Goal: Information Seeking & Learning: Learn about a topic

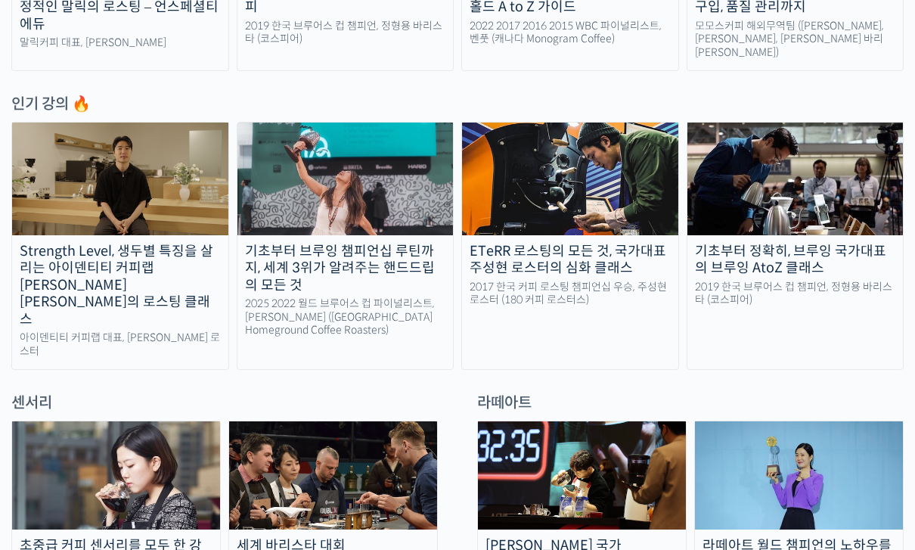
scroll to position [740, 0]
click at [282, 305] on div "2025 2022 월드 브루어스 컵 파이널리스트, [PERSON_NAME] ([GEOGRAPHIC_DATA] Homeground Coffee …" at bounding box center [345, 317] width 216 height 40
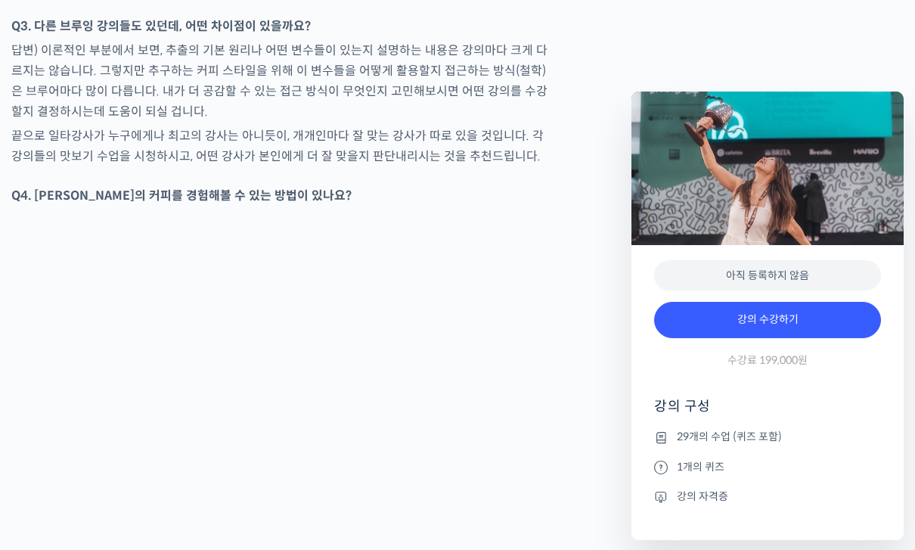
scroll to position [6778, 0]
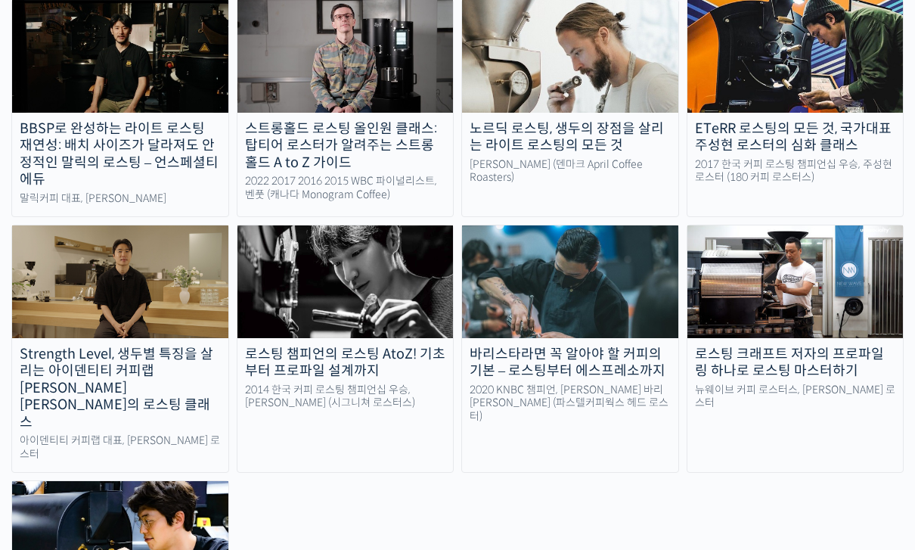
scroll to position [1435, 0]
click at [617, 383] on div "2020 KNBC 챔피언, 방현영 바리스타 (파스텔커피웍스 헤드 로스터)" at bounding box center [570, 403] width 216 height 40
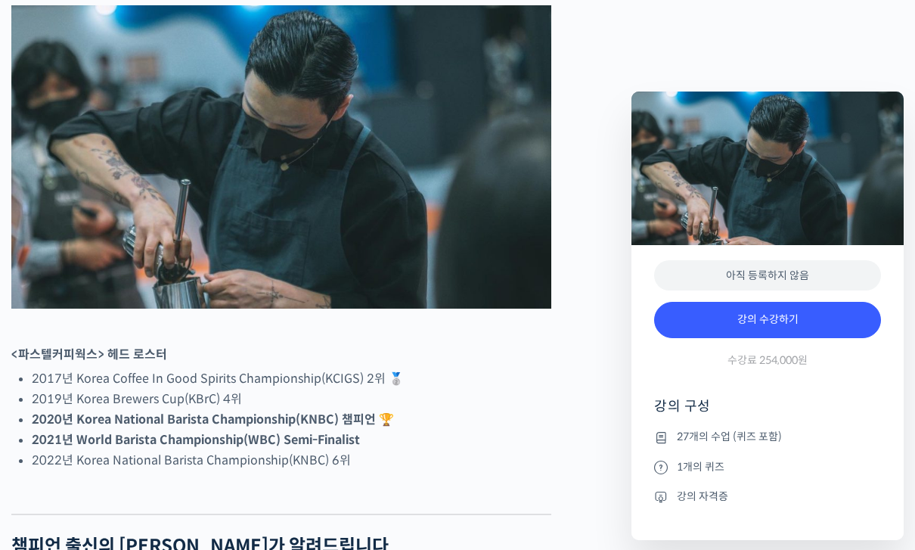
scroll to position [495, 0]
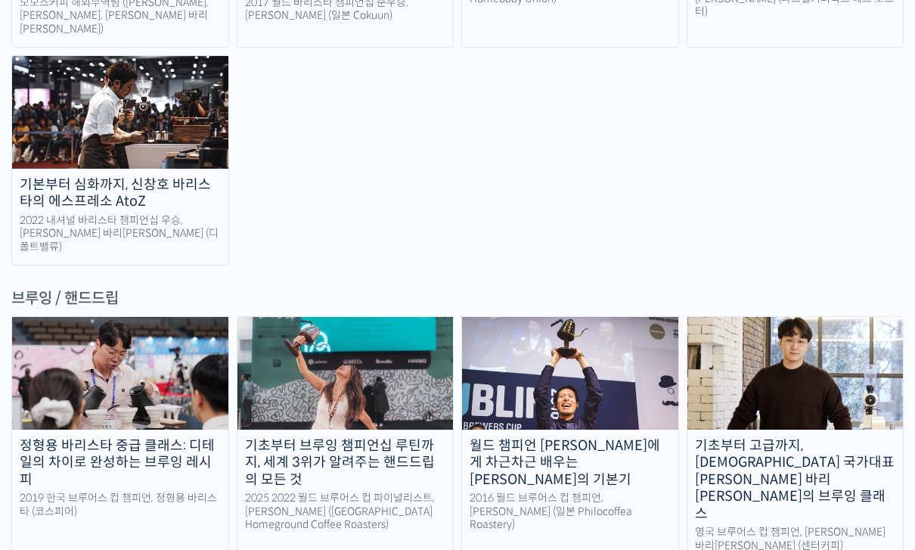
scroll to position [2351, 0]
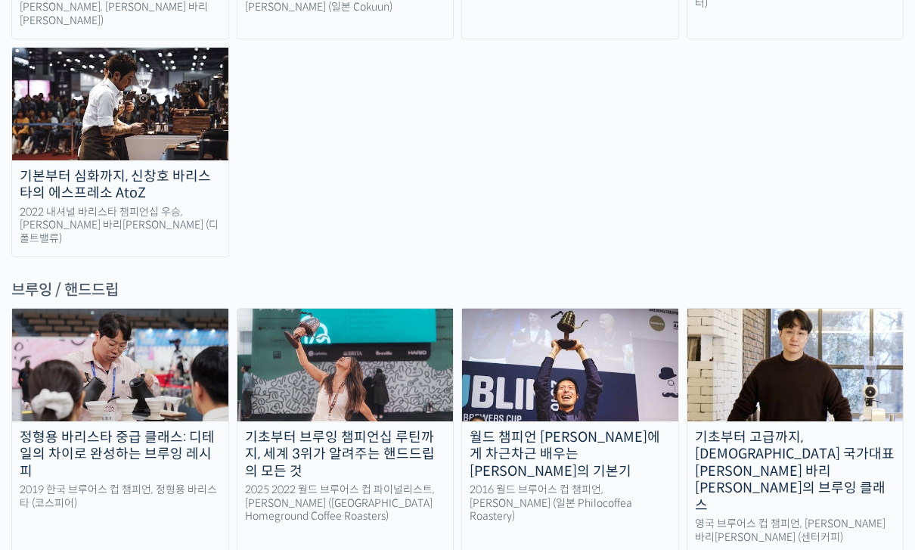
click at [163, 483] on div "2019 한국 브루어스 컵 챔피언, 정형용 바리스타 (코스피어)" at bounding box center [120, 496] width 216 height 26
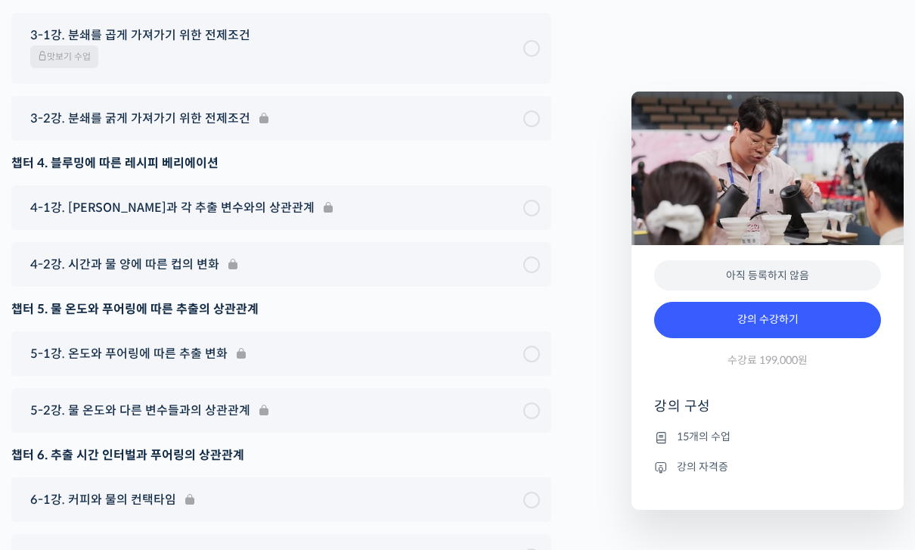
scroll to position [4782, 0]
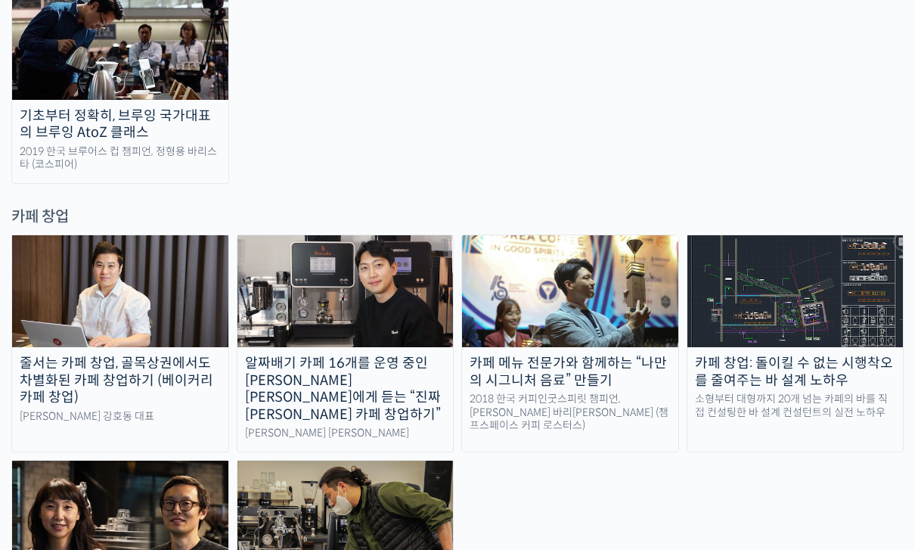
scroll to position [2930, 0]
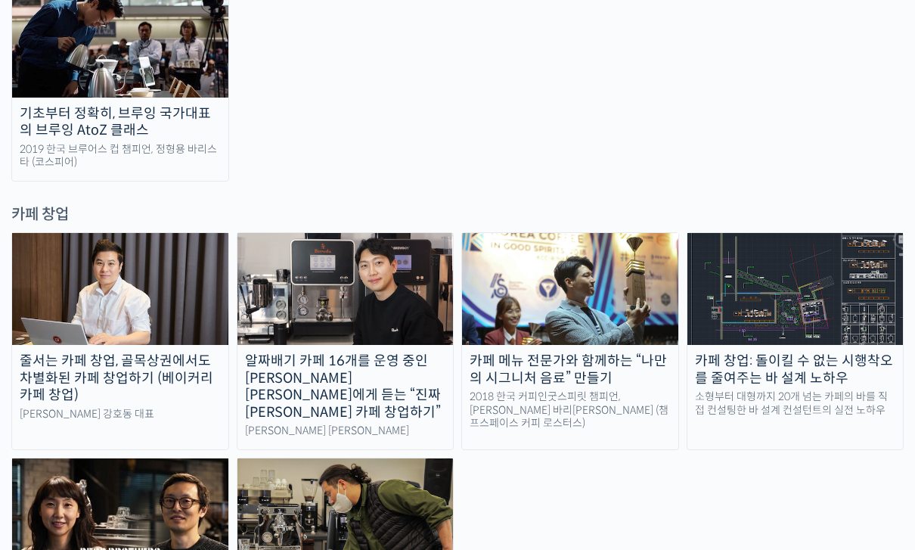
click at [819, 352] on div "카페 창업: 돌이킬 수 없는 시행착오를 줄여주는 바 설계 노하우" at bounding box center [796, 369] width 216 height 34
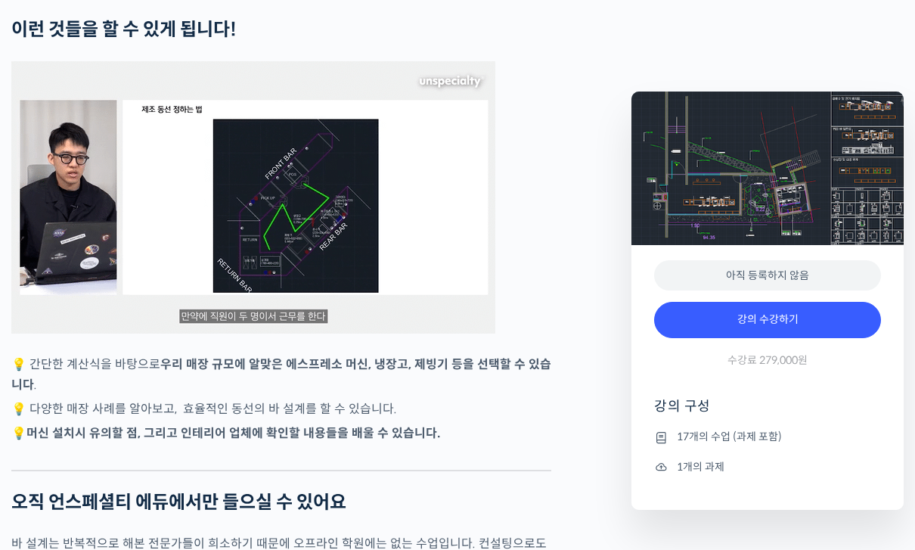
scroll to position [3015, 0]
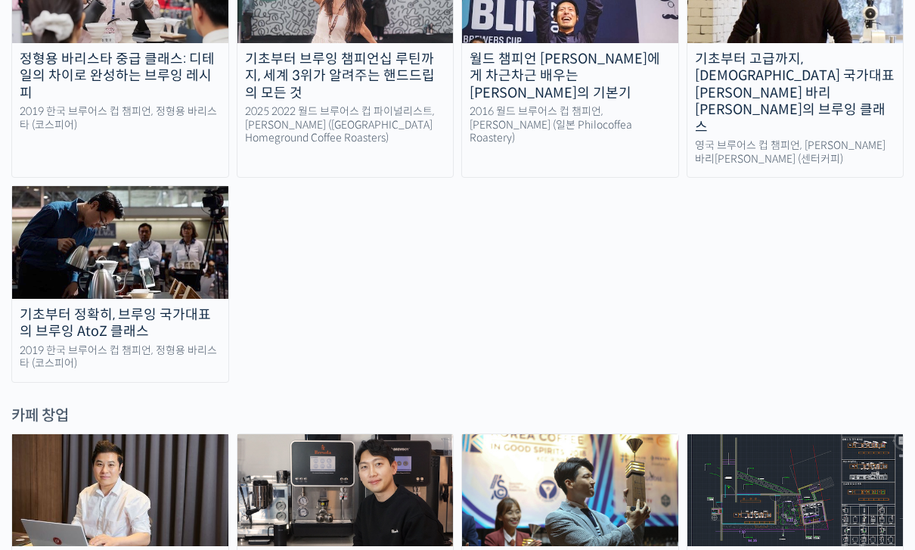
scroll to position [2729, 0]
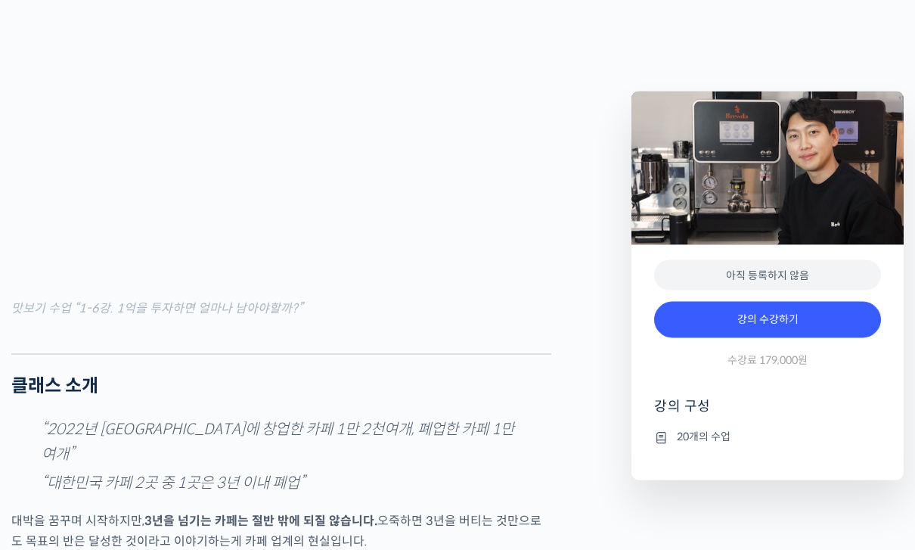
scroll to position [1619, 0]
click at [512, 318] on figcaption "맛보기 수업 “1-6강. 1억을 투자하면 얼마나 남아야할까?”" at bounding box center [281, 308] width 540 height 20
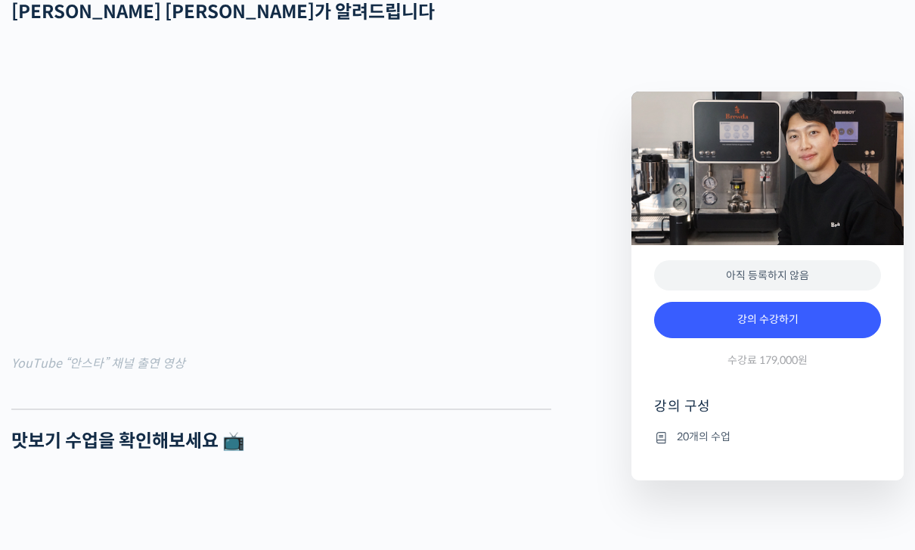
scroll to position [964, 0]
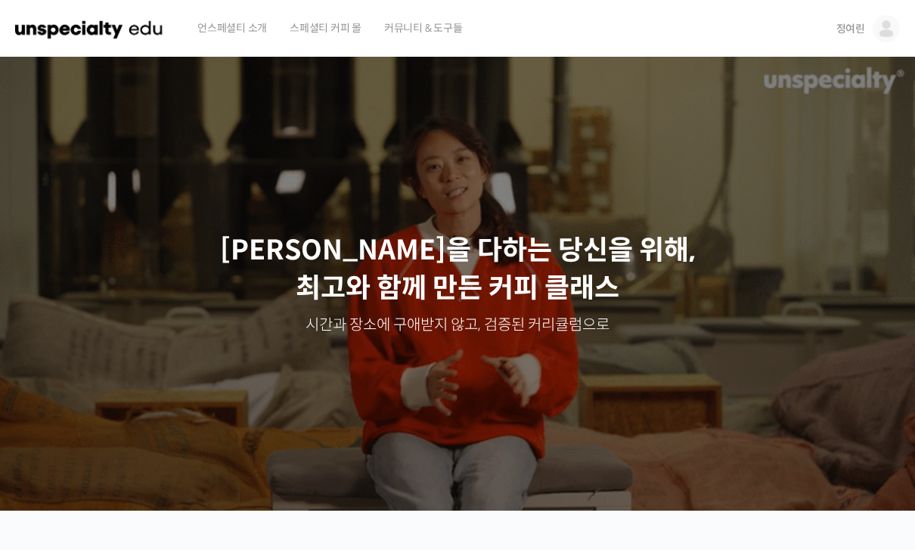
click at [870, 29] on link "정여린" at bounding box center [869, 28] width 64 height 57
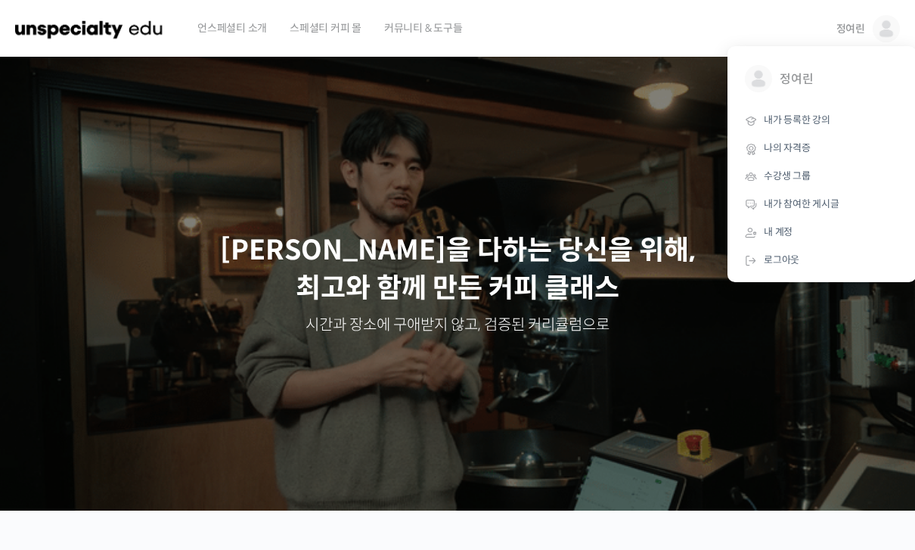
click at [812, 115] on span "내가 등록한 강의" at bounding box center [797, 119] width 67 height 13
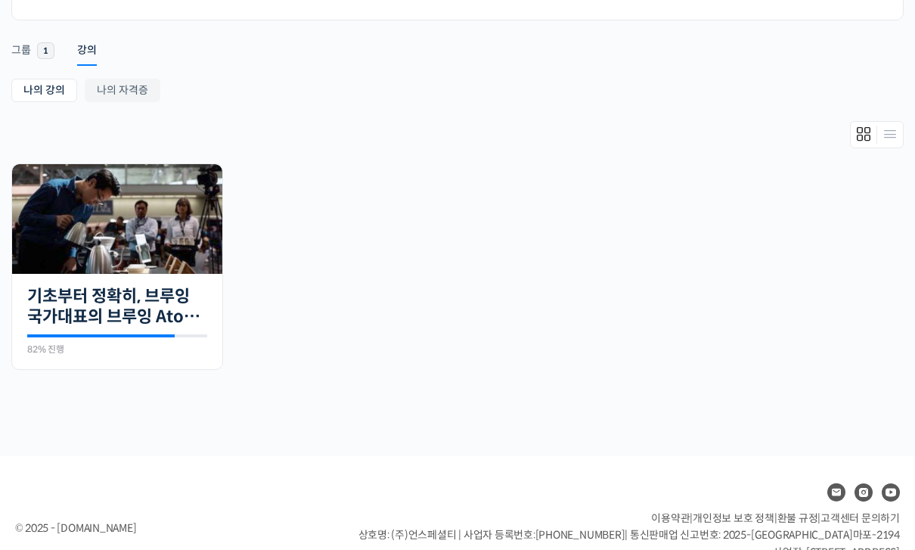
scroll to position [224, 0]
click at [169, 253] on img at bounding box center [117, 219] width 210 height 110
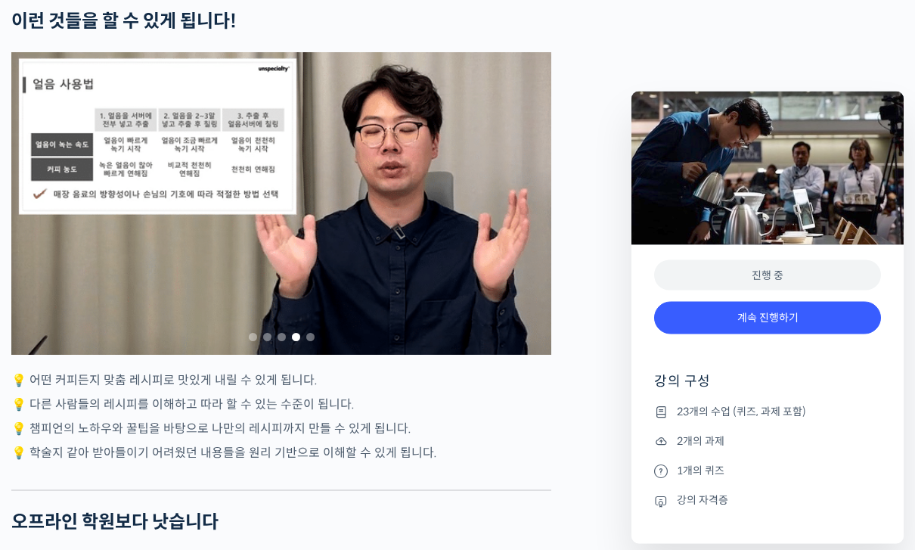
scroll to position [4261, 0]
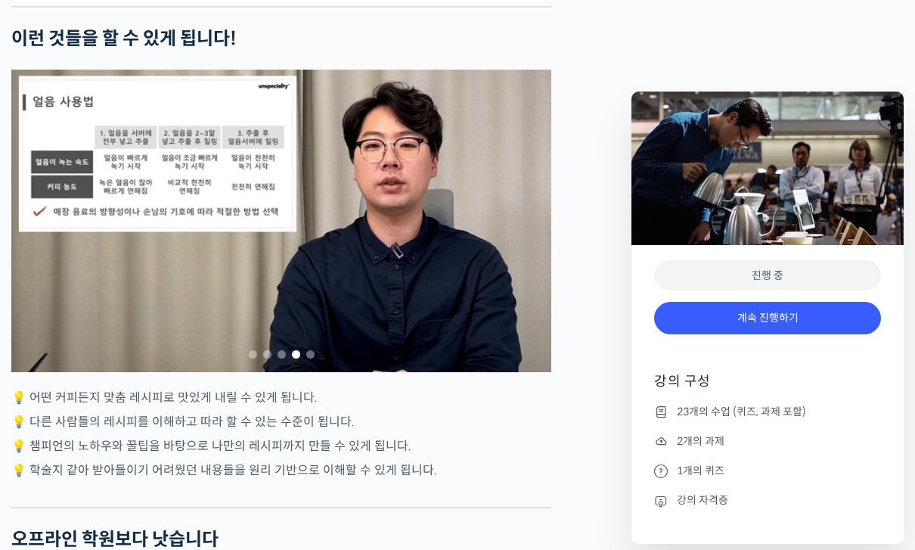
click at [482, 263] on div "4 / 5" at bounding box center [281, 221] width 540 height 303
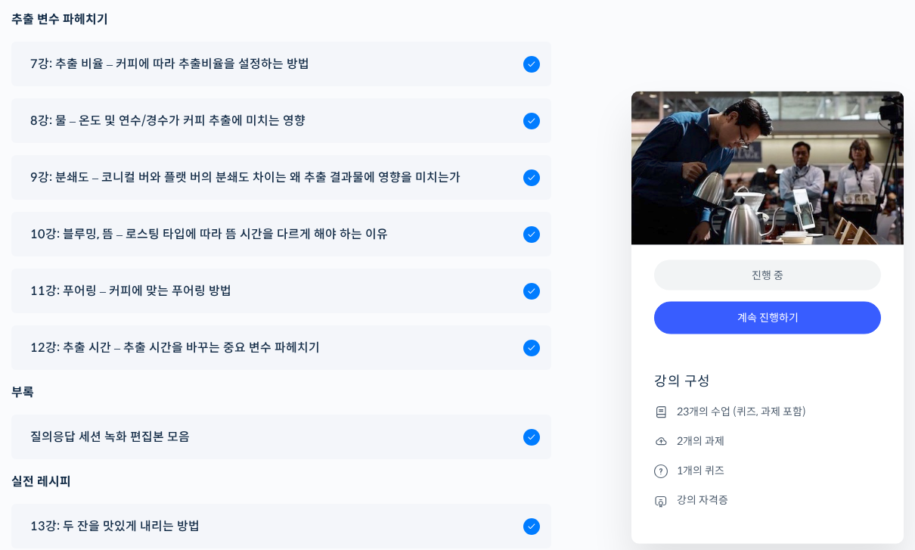
scroll to position [8921, 0]
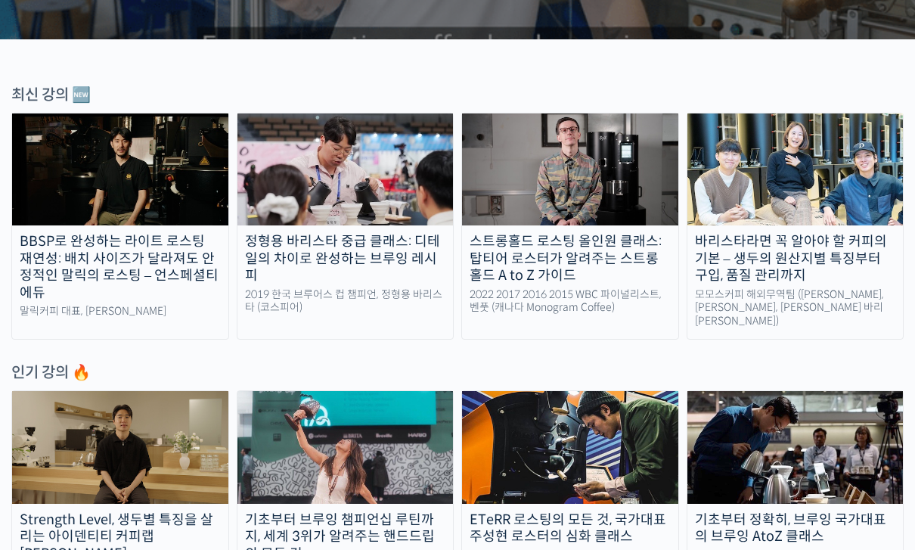
scroll to position [470, 0]
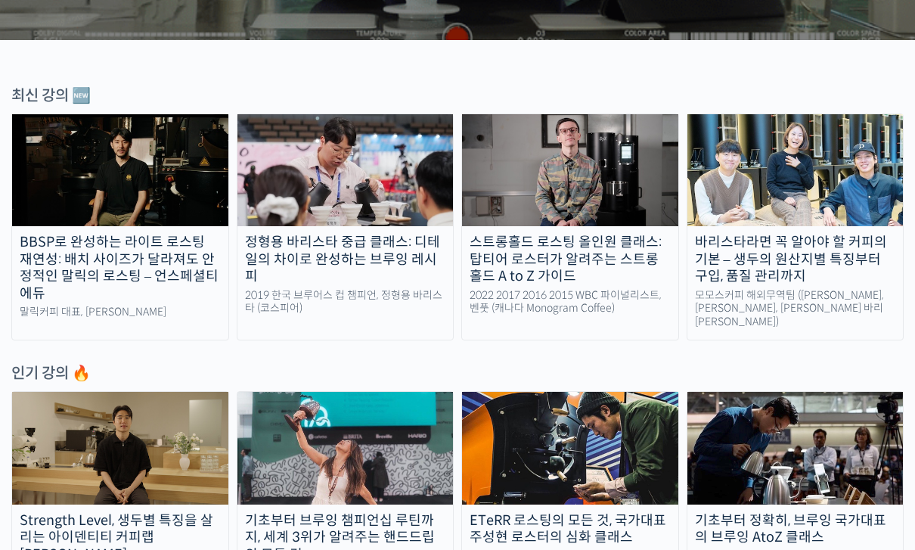
click at [349, 289] on div "2019 한국 브루어스 컵 챔피언, 정형용 바리스타 (코스피어)" at bounding box center [345, 302] width 216 height 26
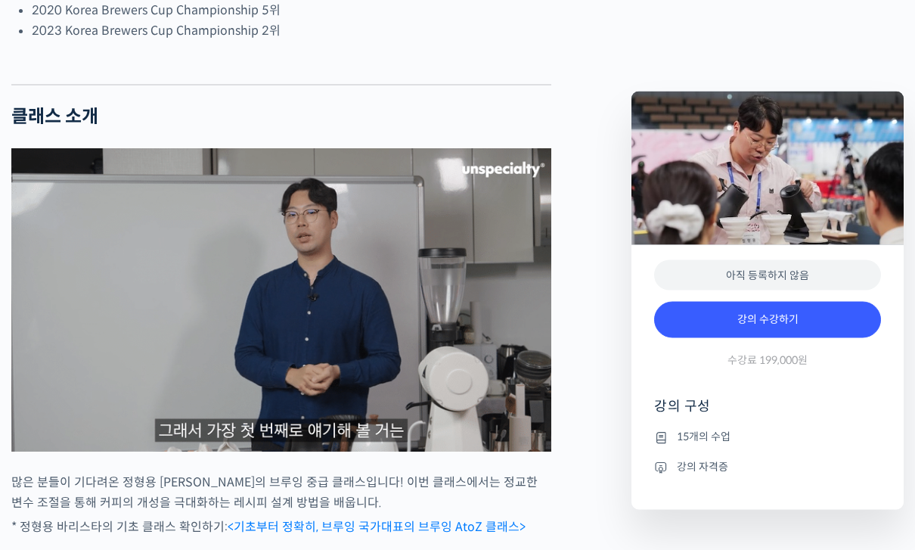
scroll to position [1156, 0]
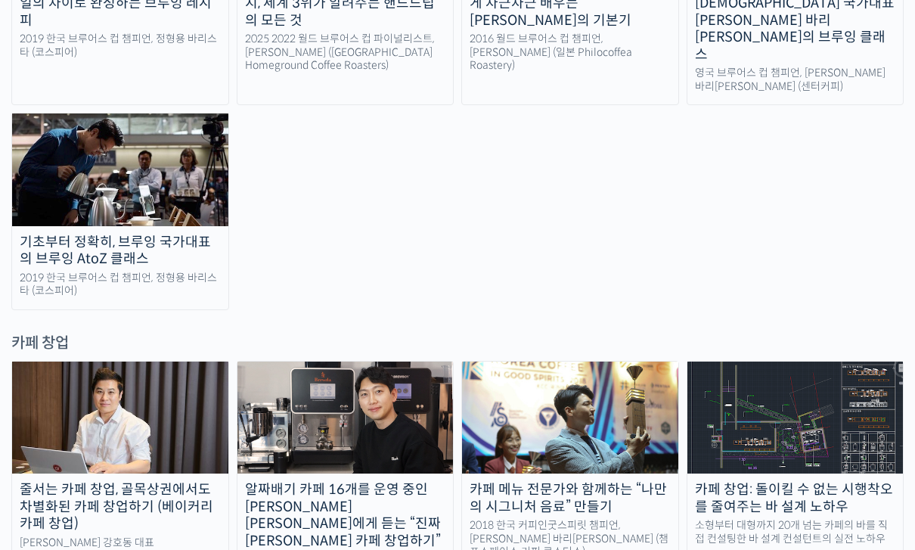
scroll to position [2863, 0]
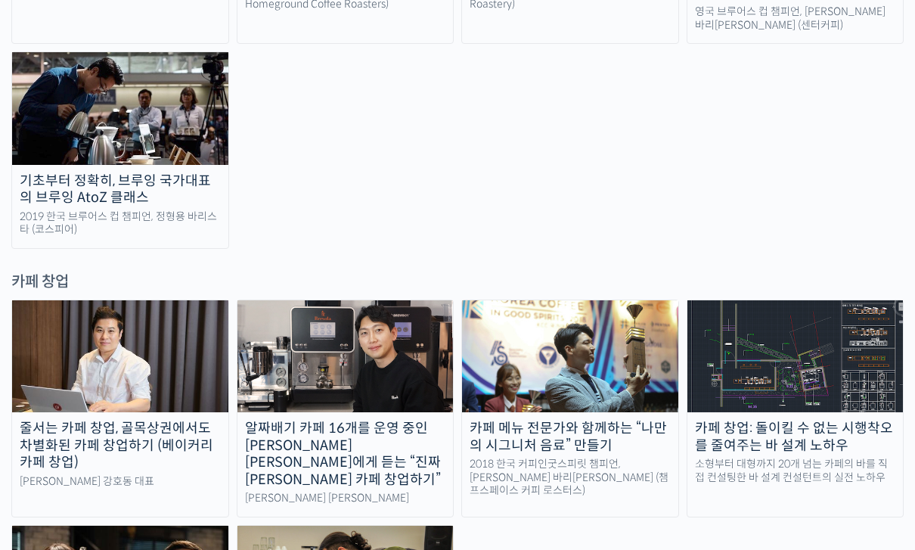
click at [396, 420] on div "알짜배기 카페 16개를 운영 중인 [PERSON_NAME] [PERSON_NAME]에게 듣는 “진짜 [PERSON_NAME] 카페 창업하기”" at bounding box center [345, 454] width 216 height 68
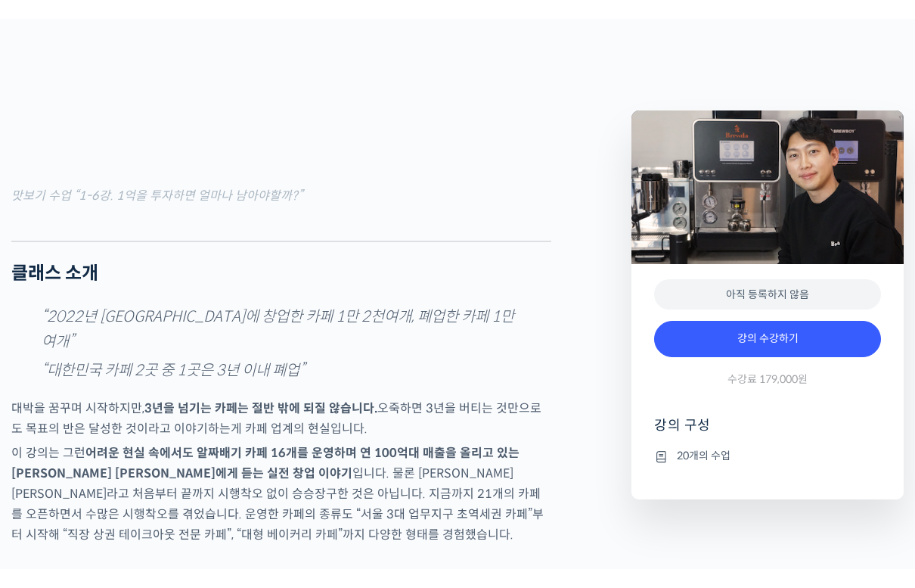
scroll to position [18, 0]
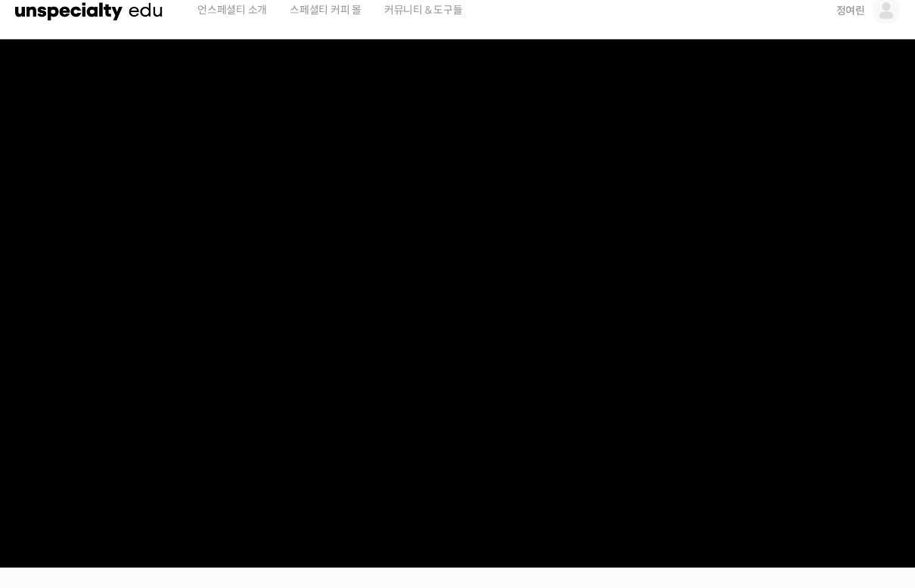
click at [11, 549] on html "먼저 강의를 수강 등록해주세요 언스페셜티 소개 스페셜티 커피 몰 커뮤니티 & 도구들 정여린 정여린 @yangsy11111650862139 내가…" at bounding box center [457, 276] width 915 height 588
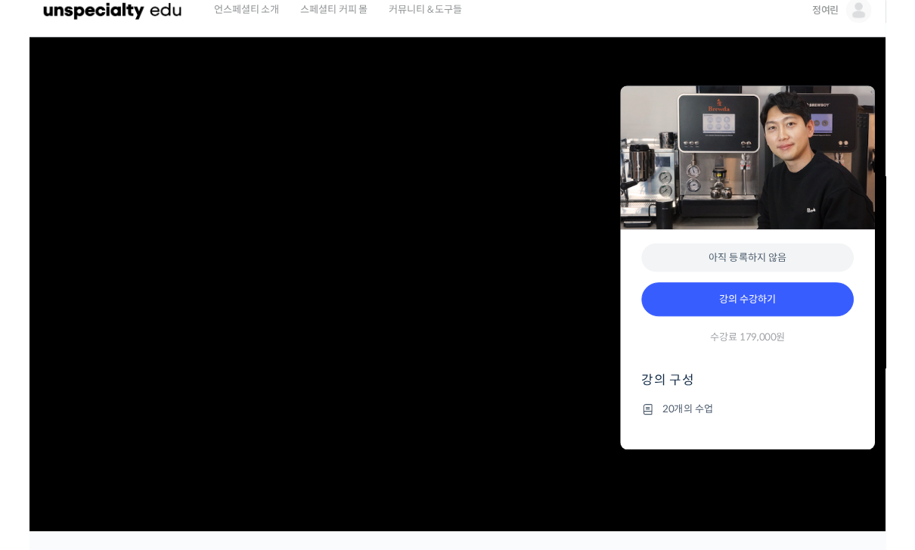
scroll to position [1517, 0]
